Goal: Check status: Check status

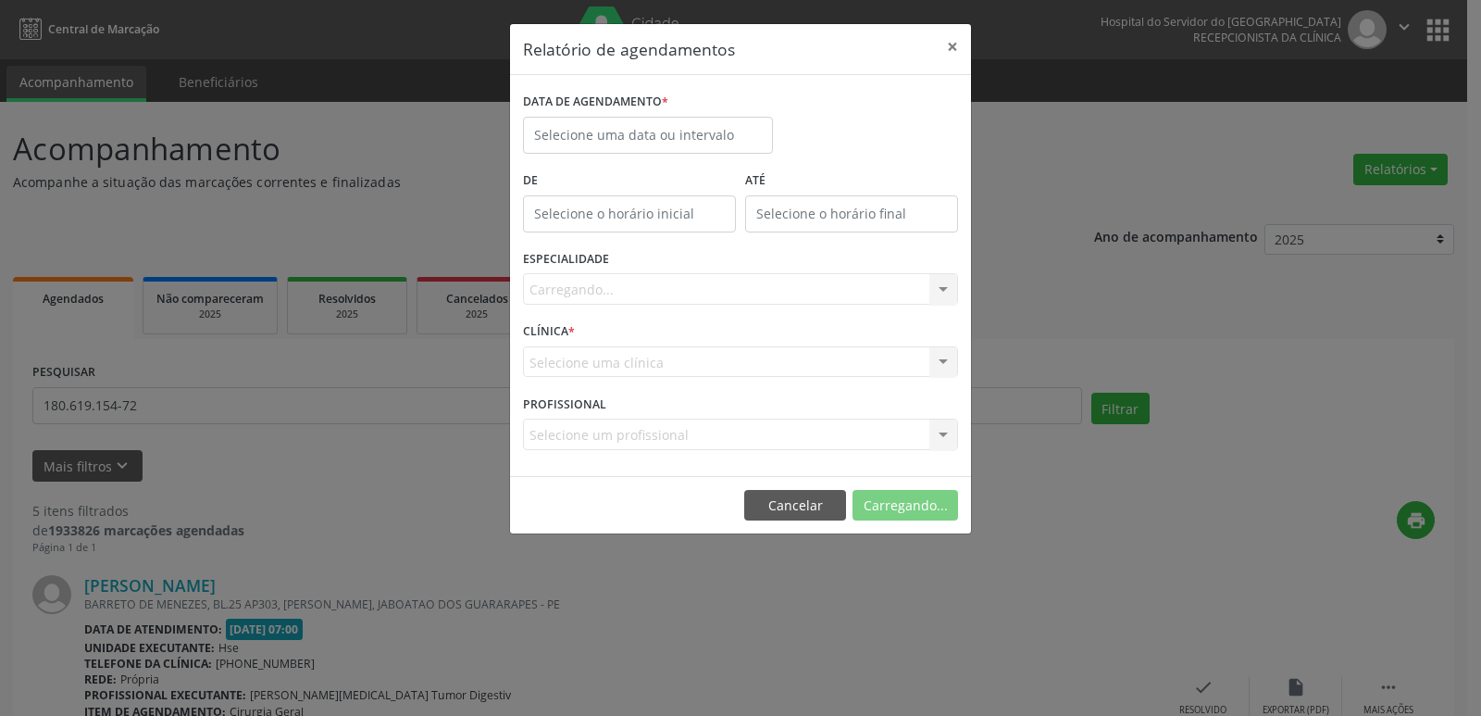
select select "9"
click at [608, 131] on input "text" at bounding box center [648, 135] width 250 height 37
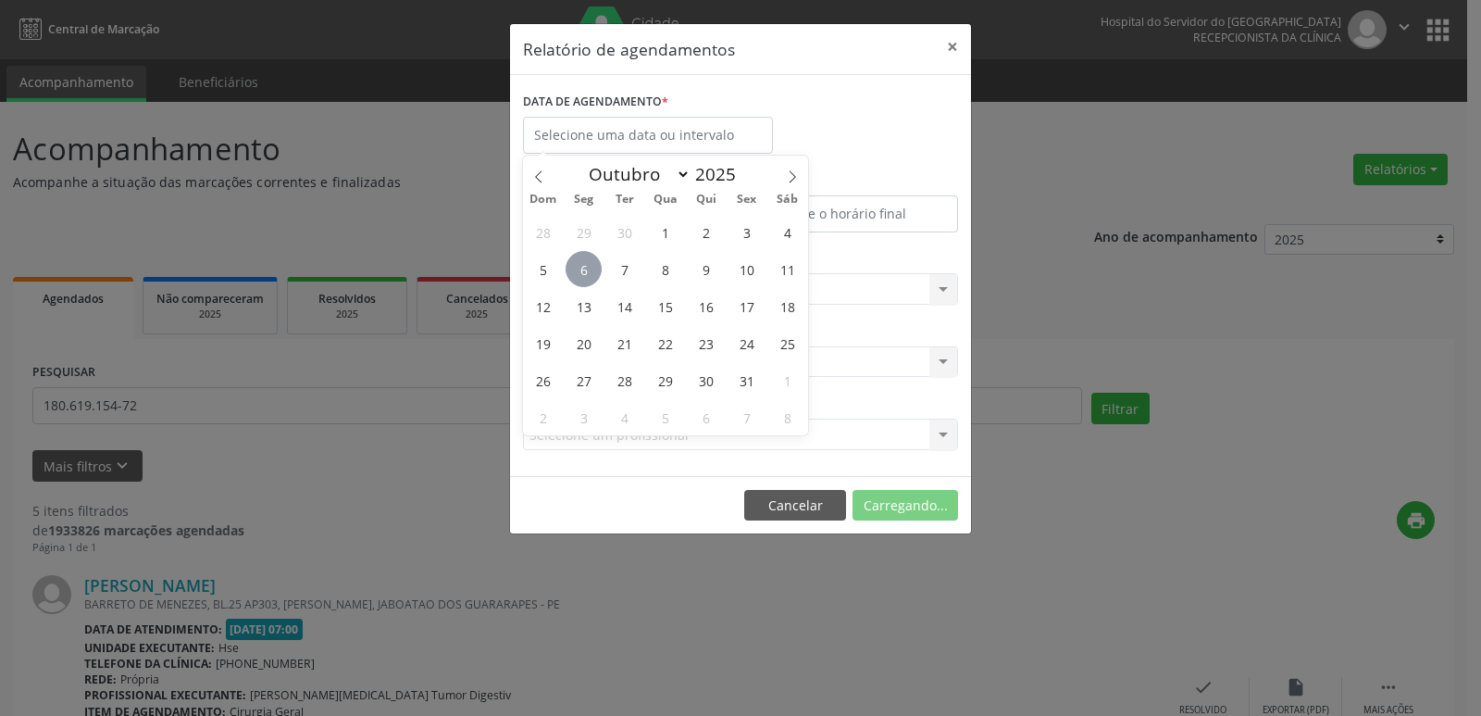
click at [591, 268] on span "6" at bounding box center [584, 269] width 36 height 36
type input "[DATE]"
click at [591, 268] on span "6" at bounding box center [584, 269] width 36 height 36
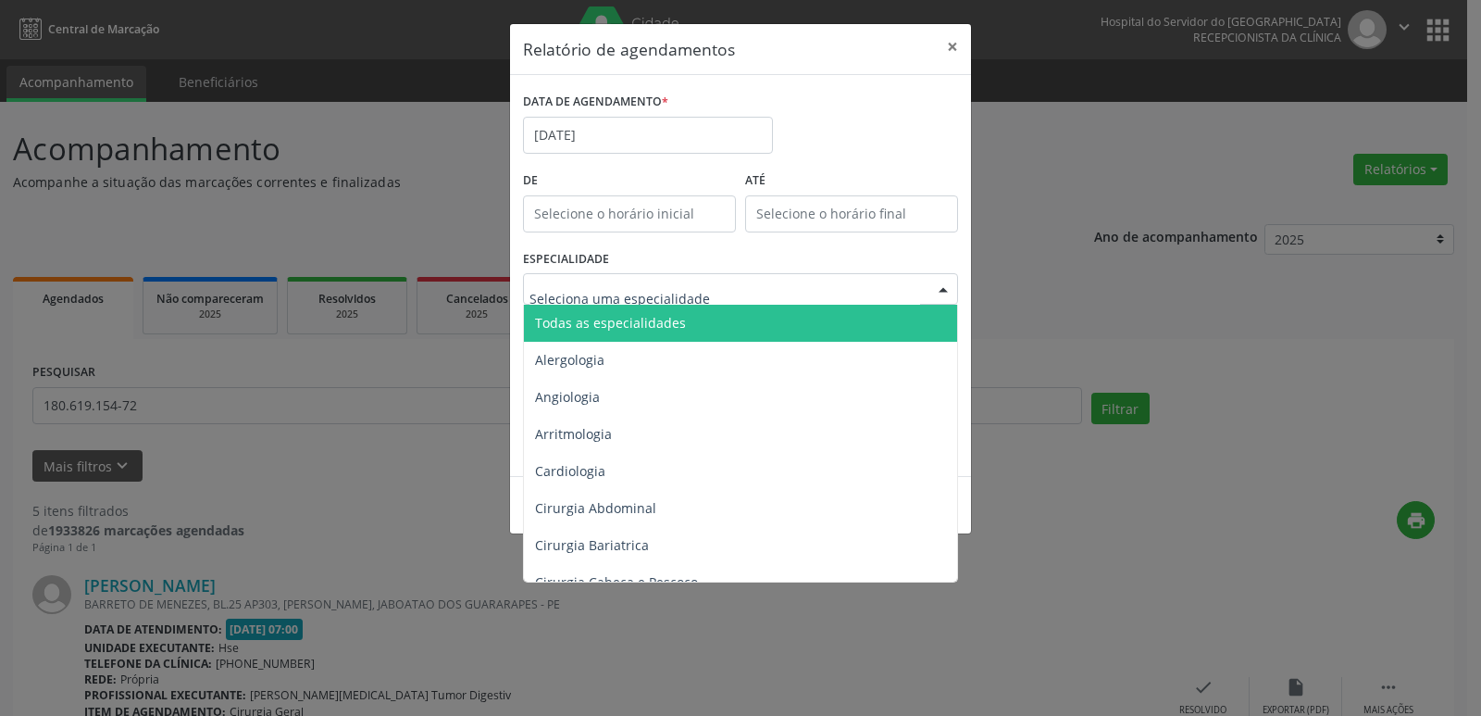
click at [940, 288] on div at bounding box center [943, 289] width 28 height 31
click at [629, 327] on span "Todas as especialidades" at bounding box center [610, 323] width 151 height 18
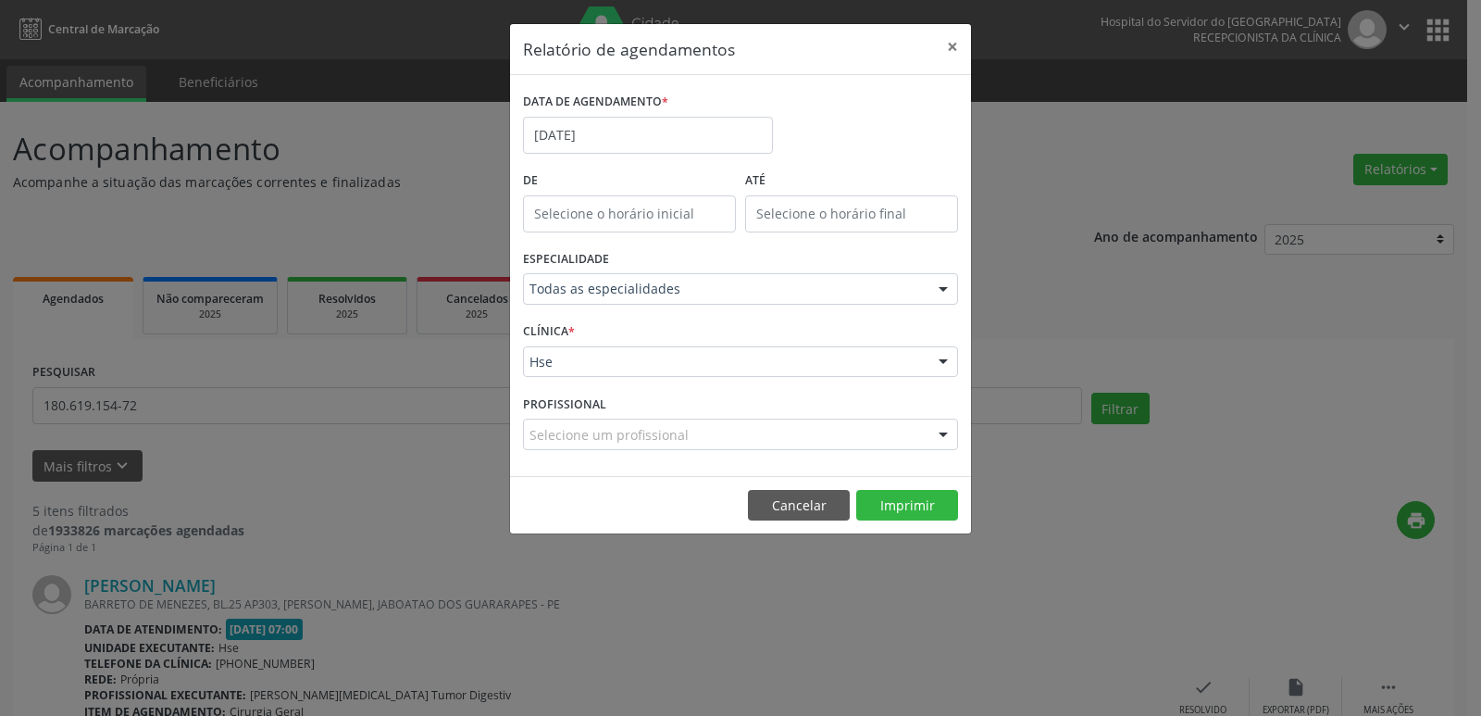
click at [947, 364] on div at bounding box center [943, 362] width 28 height 31
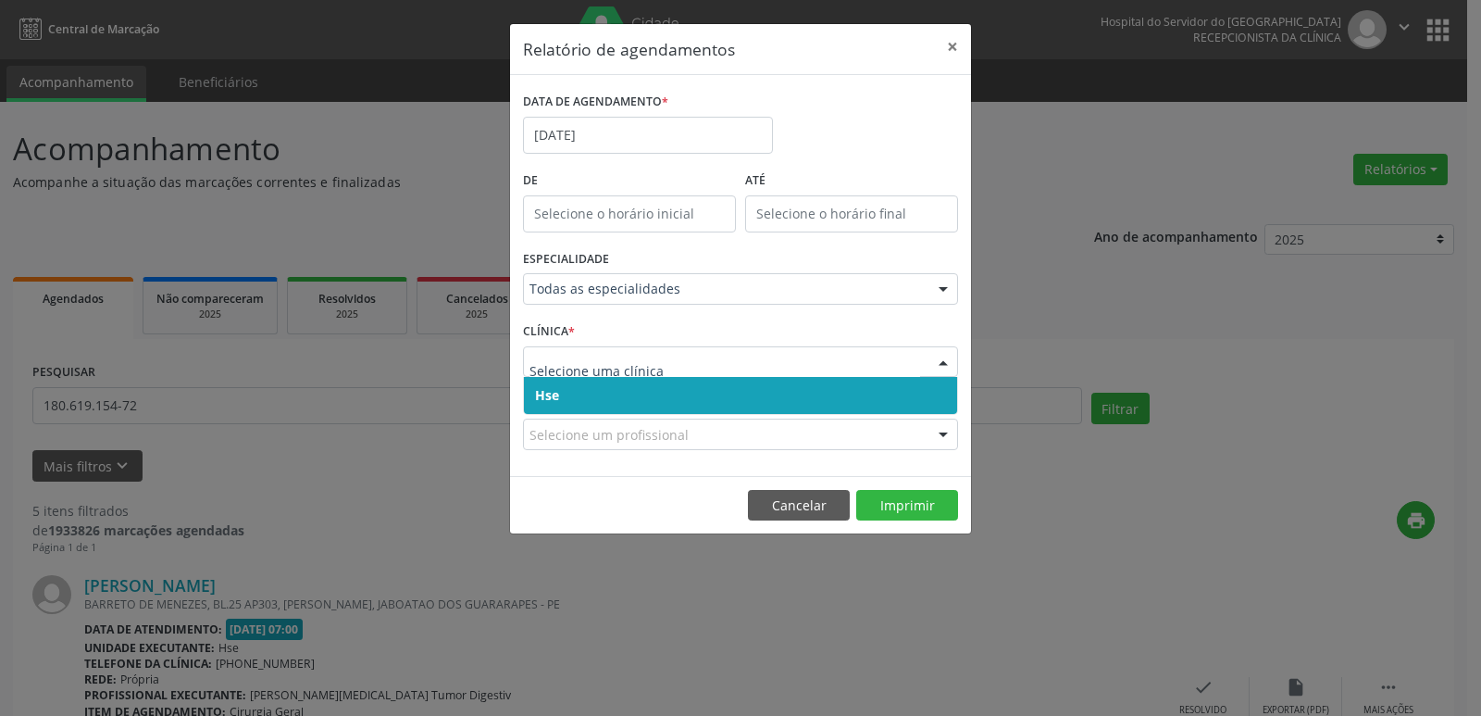
click at [796, 402] on span "Hse" at bounding box center [740, 395] width 433 height 37
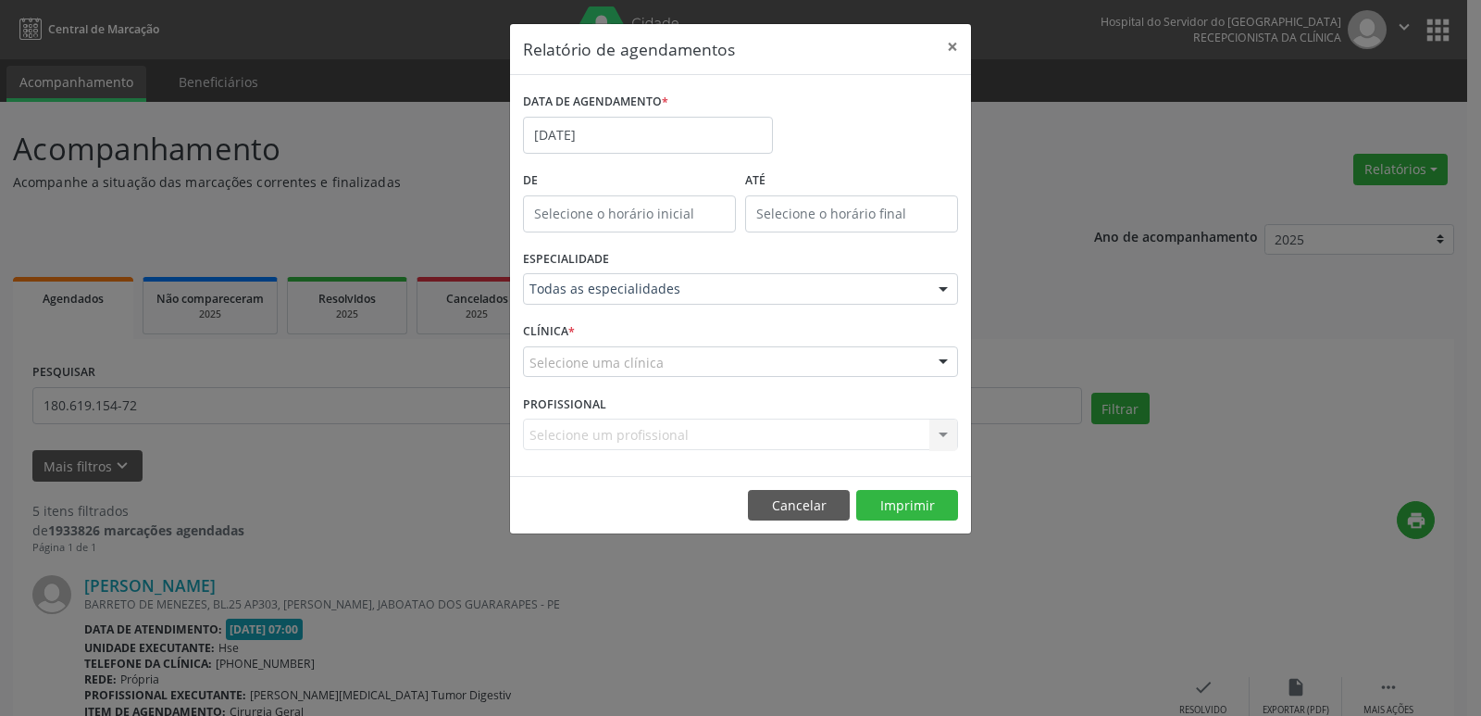
click at [943, 360] on div at bounding box center [943, 362] width 28 height 31
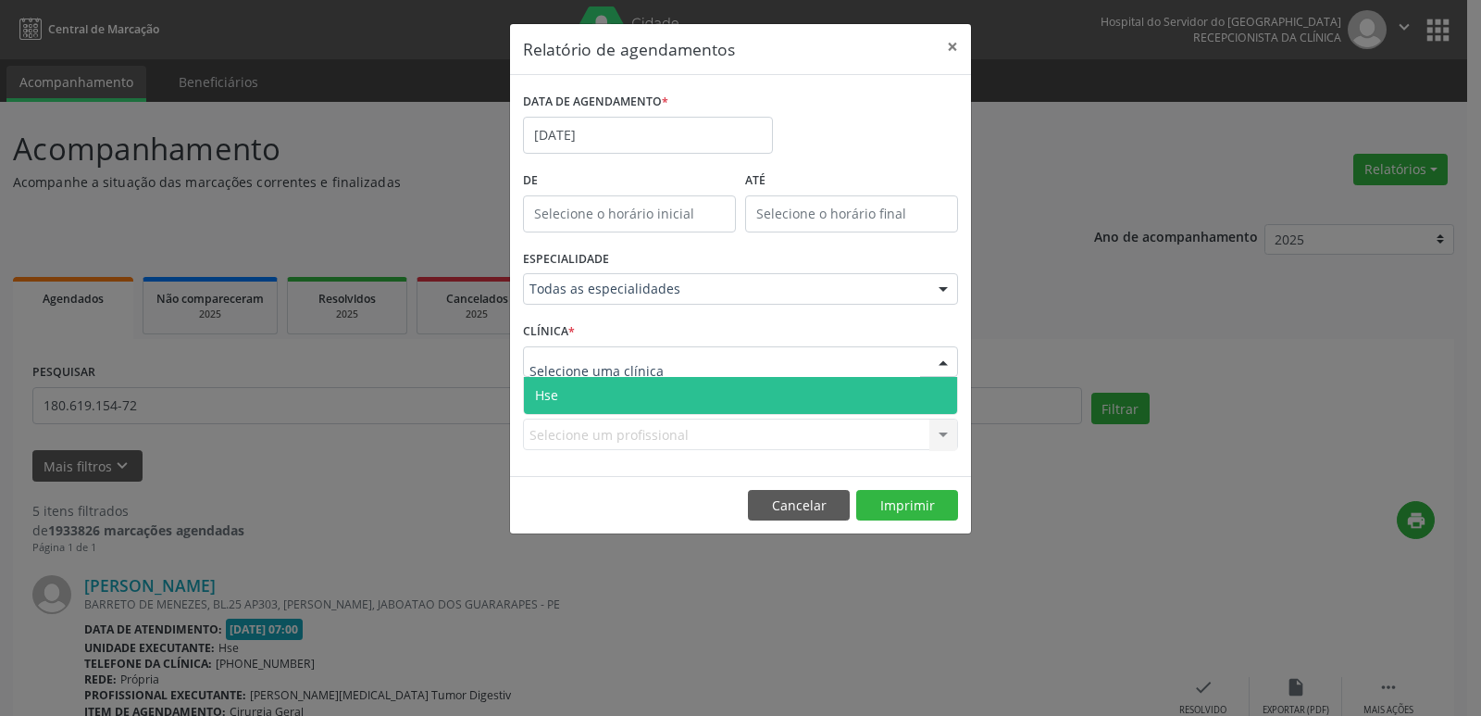
click at [688, 398] on span "Hse" at bounding box center [740, 395] width 433 height 37
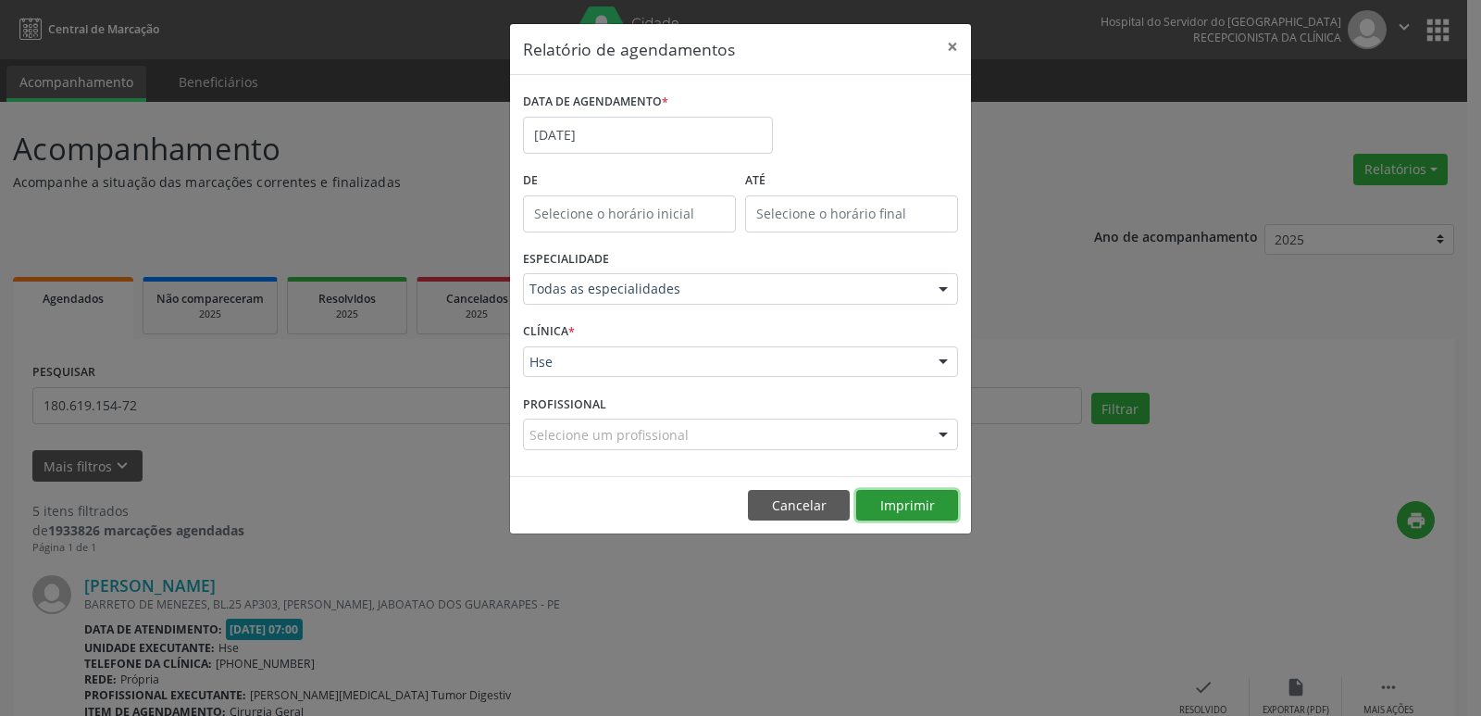
click at [884, 505] on button "Imprimir" at bounding box center [907, 505] width 102 height 31
